Goal: Task Accomplishment & Management: Manage account settings

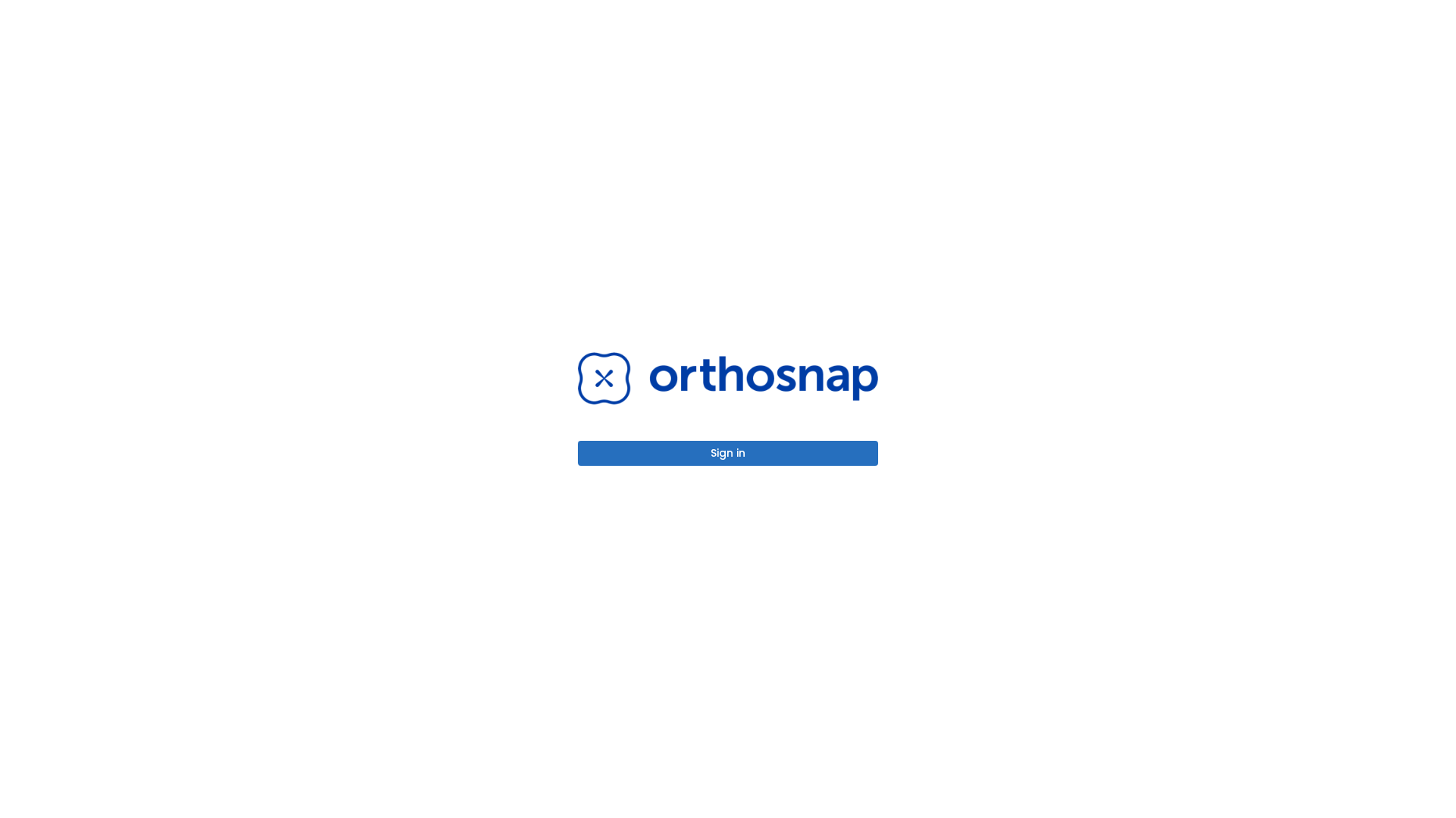
click at [728, 453] on button "Sign in" at bounding box center [728, 454] width 300 height 25
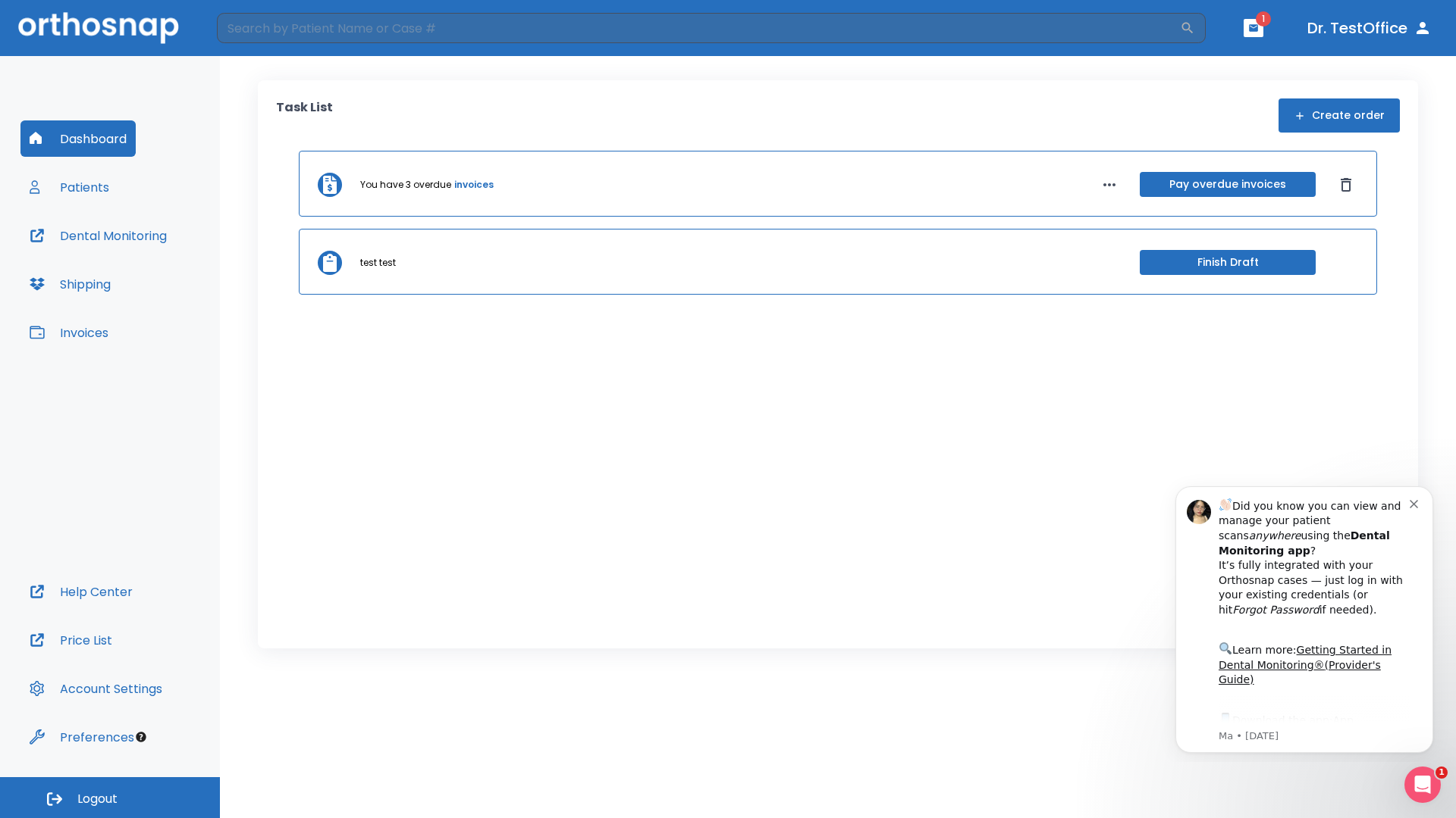
click at [110, 798] on span "Logout" at bounding box center [97, 799] width 40 height 17
